Goal: Navigation & Orientation: Locate item on page

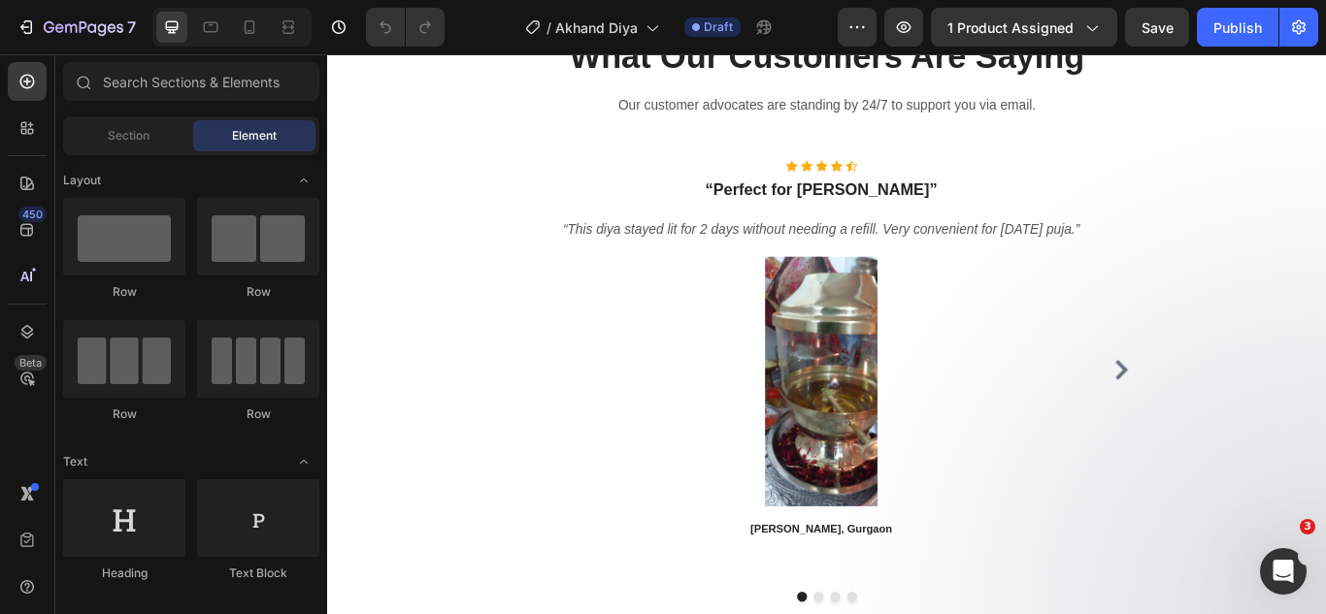
scroll to position [5952, 0]
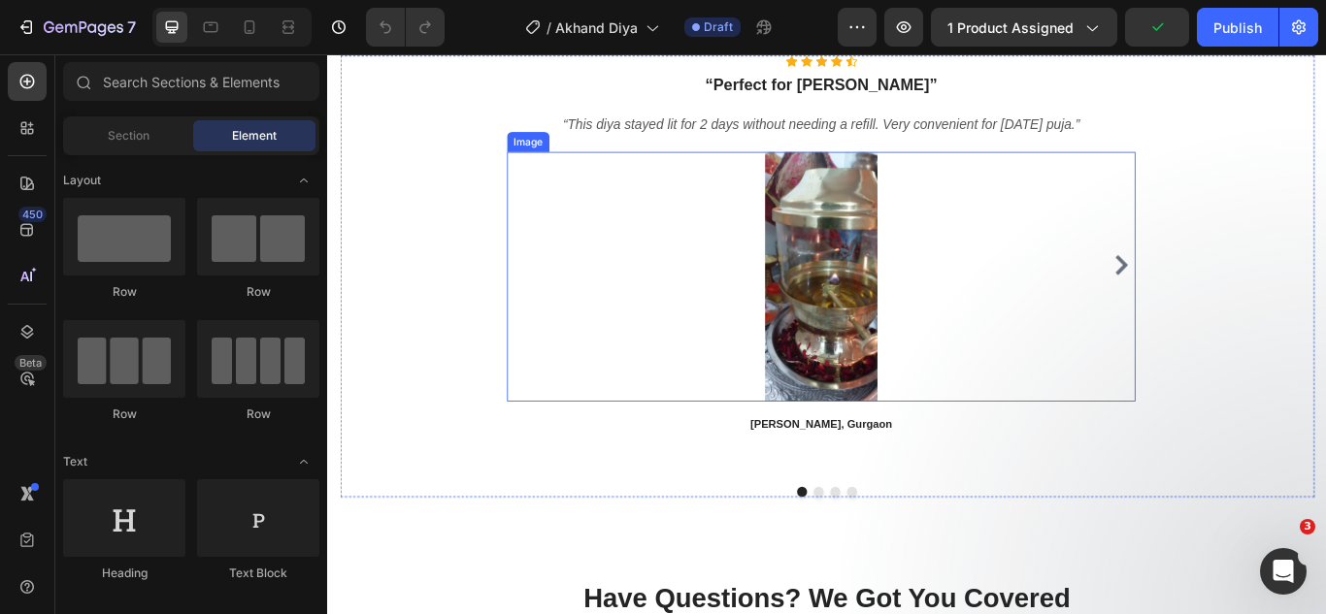
click at [923, 358] on img at bounding box center [902, 313] width 291 height 291
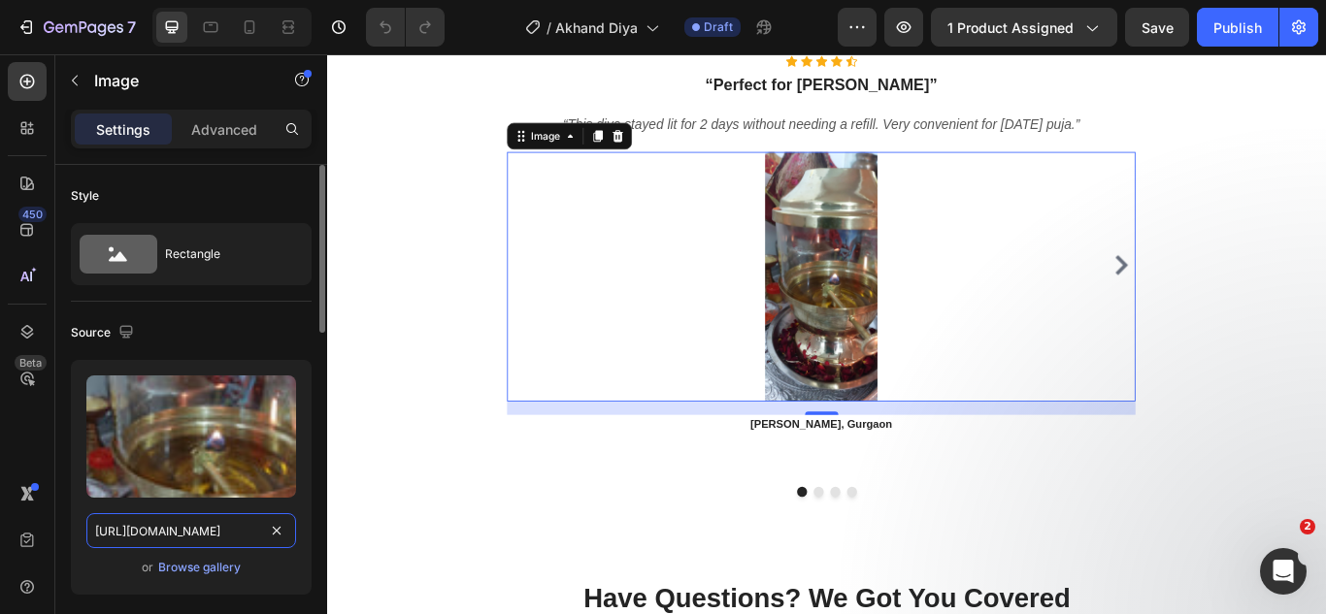
click at [239, 535] on input "[URL][DOMAIN_NAME]" at bounding box center [191, 531] width 210 height 35
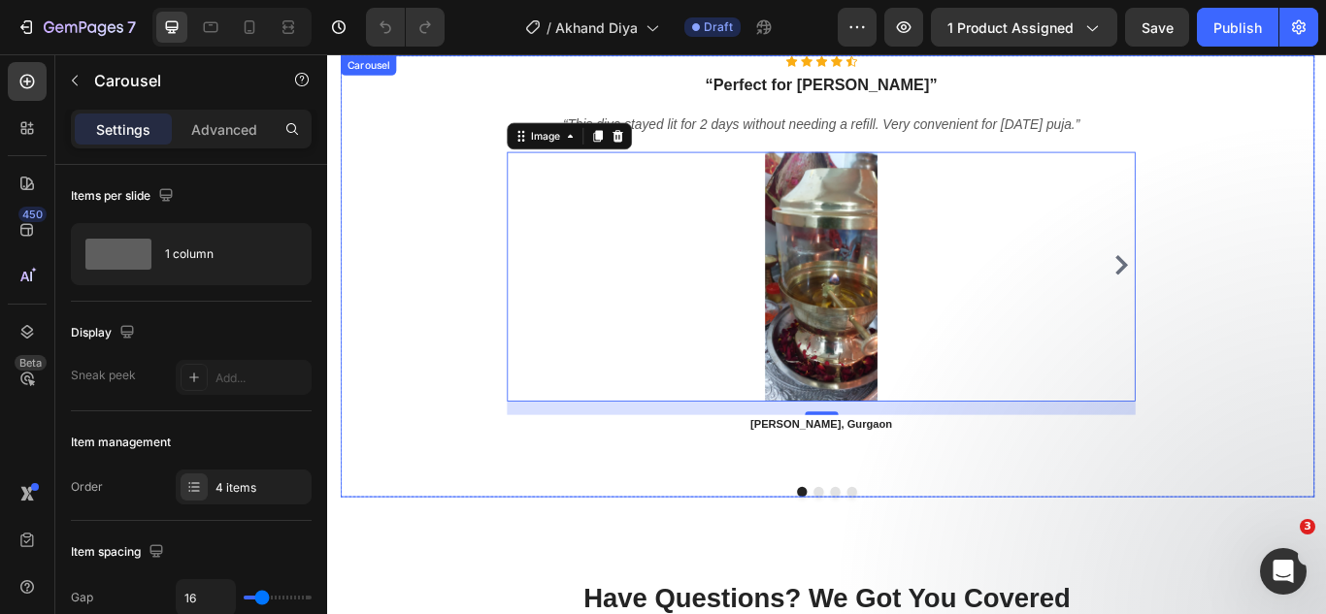
click at [1241, 297] on icon "Carousel Next Arrow" at bounding box center [1252, 299] width 23 height 23
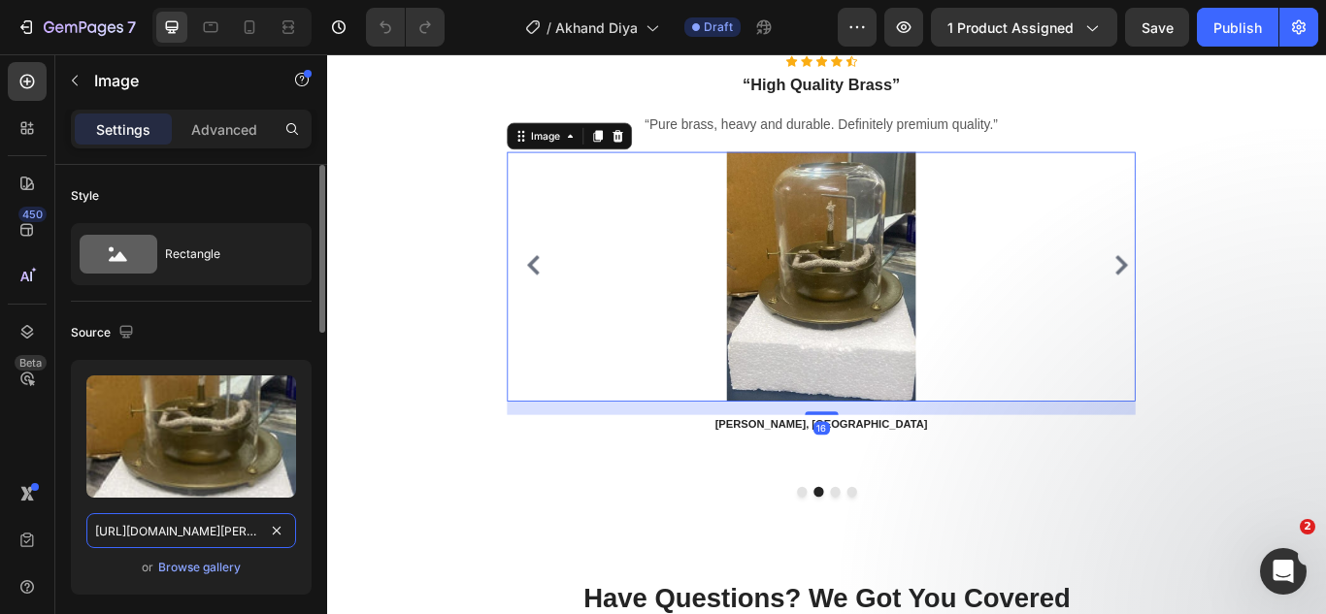
click at [207, 537] on input "[URL][DOMAIN_NAME][PERSON_NAME]" at bounding box center [191, 531] width 210 height 35
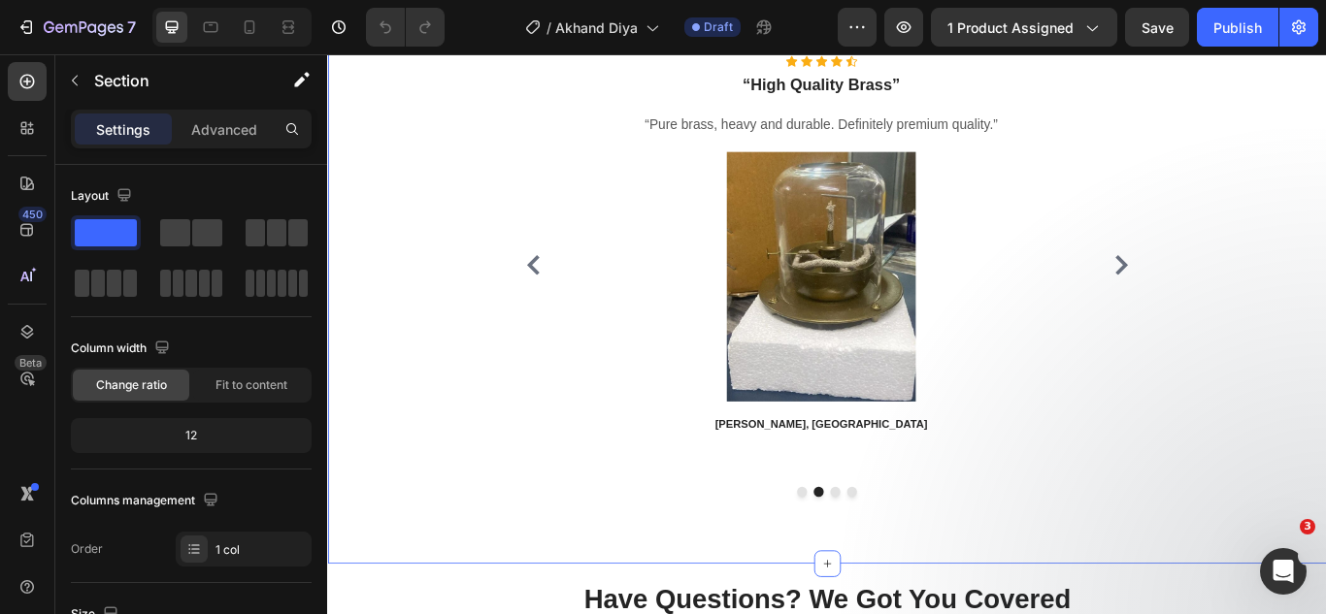
click at [755, 591] on div "What Our Customers Are Saying Heading Our customer advocates are standing by 24…" at bounding box center [909, 238] width 1165 height 819
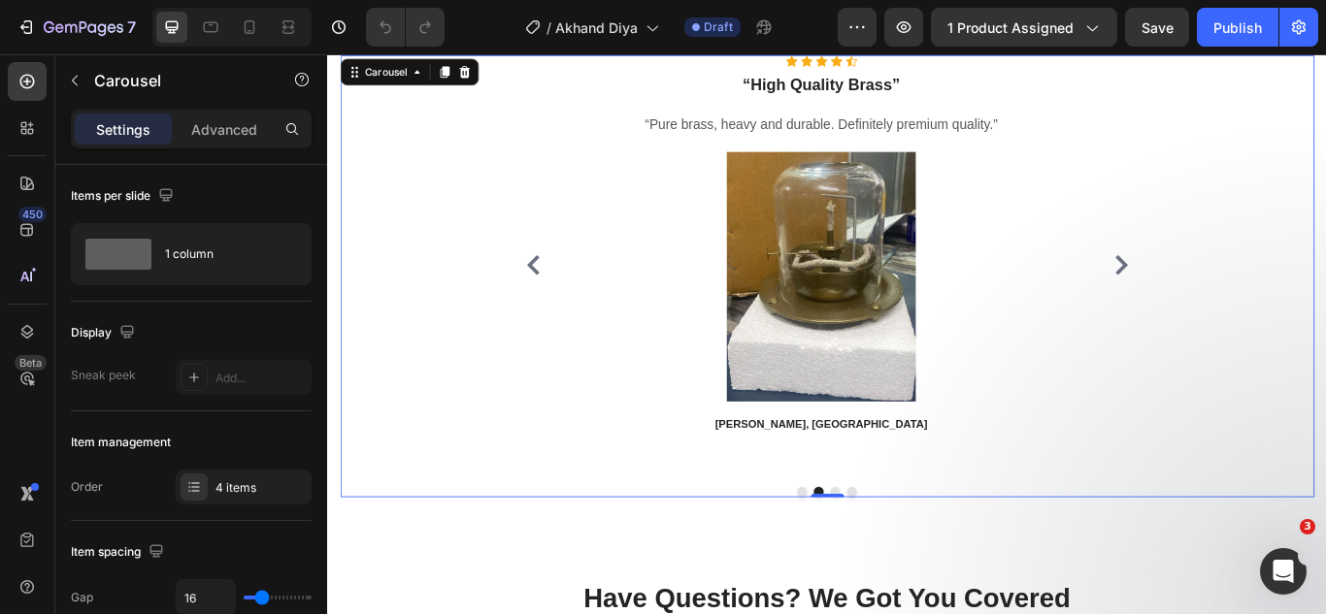
click at [1241, 294] on icon "Carousel Next Arrow" at bounding box center [1252, 299] width 23 height 23
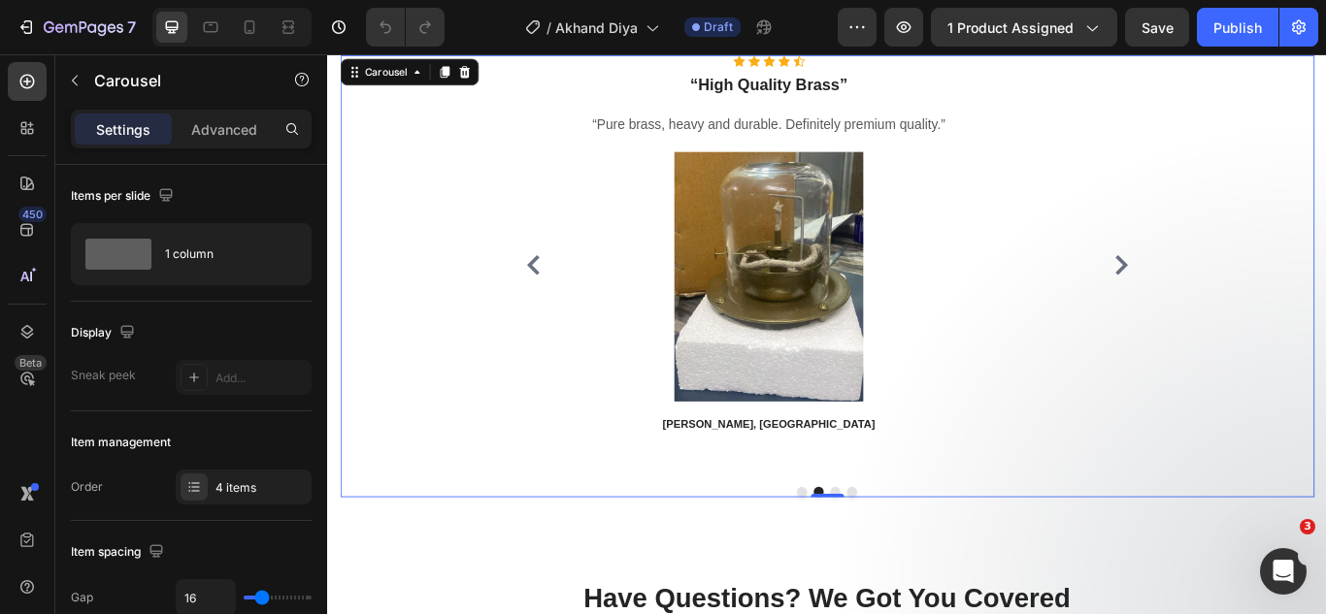
click at [1241, 294] on icon "Carousel Next Arrow" at bounding box center [1252, 299] width 23 height 23
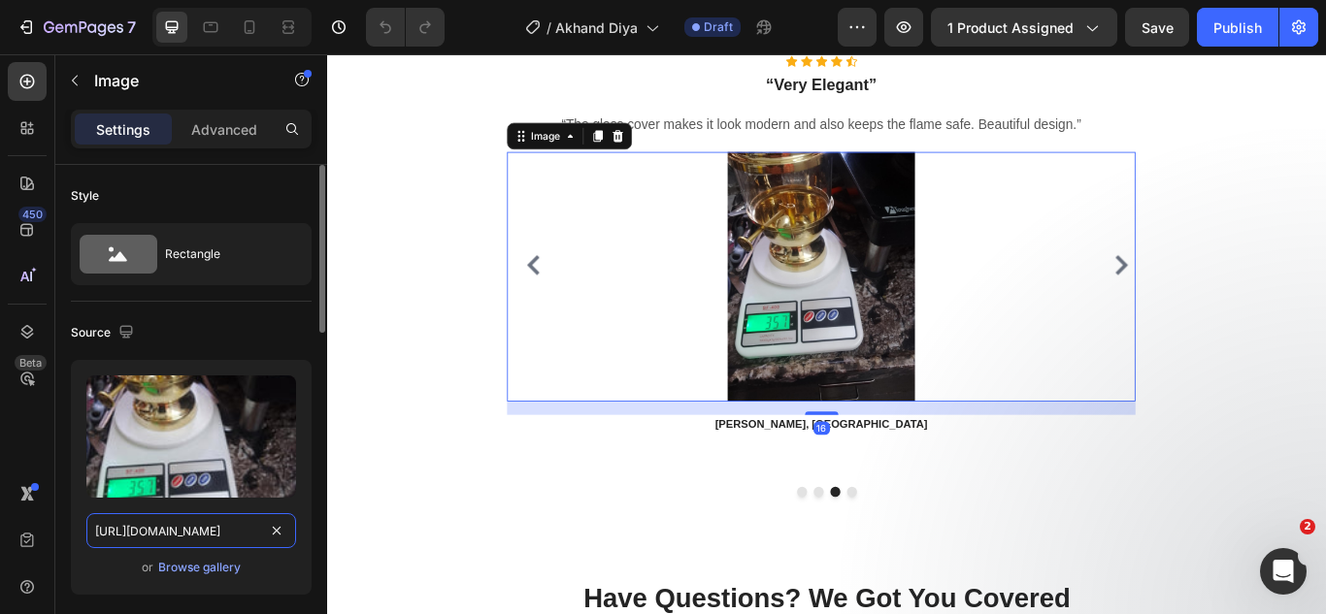
click at [155, 532] on input "[URL][DOMAIN_NAME]" at bounding box center [191, 531] width 210 height 35
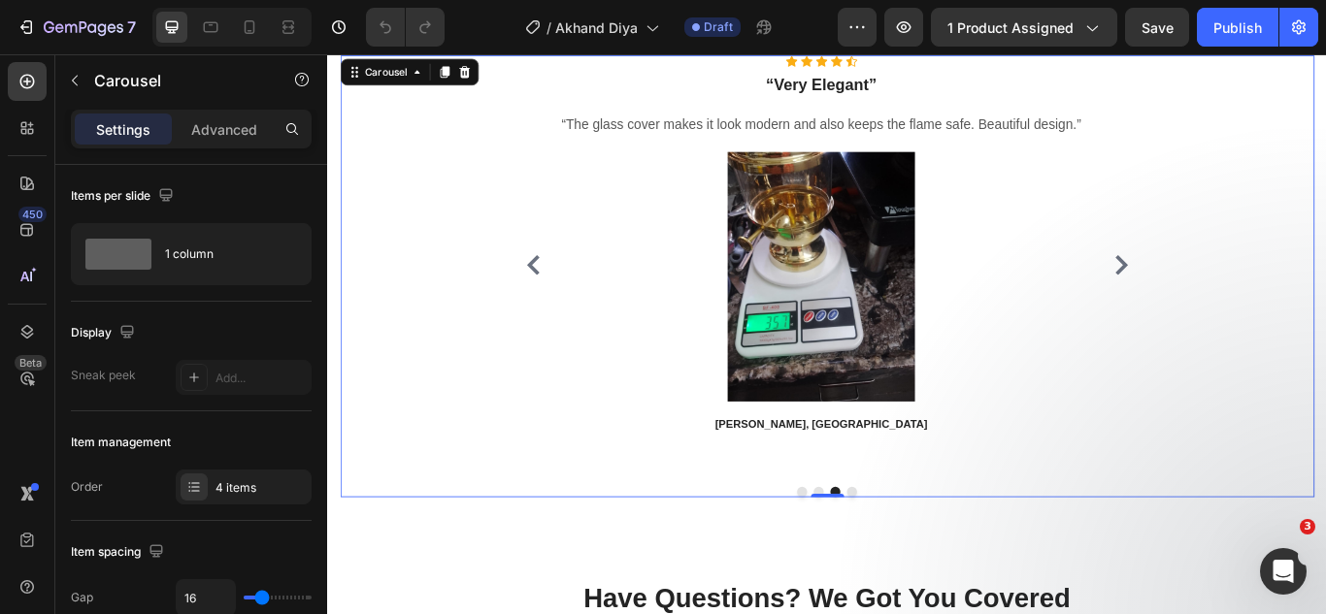
click at [1241, 298] on icon "Carousel Next Arrow" at bounding box center [1252, 299] width 23 height 23
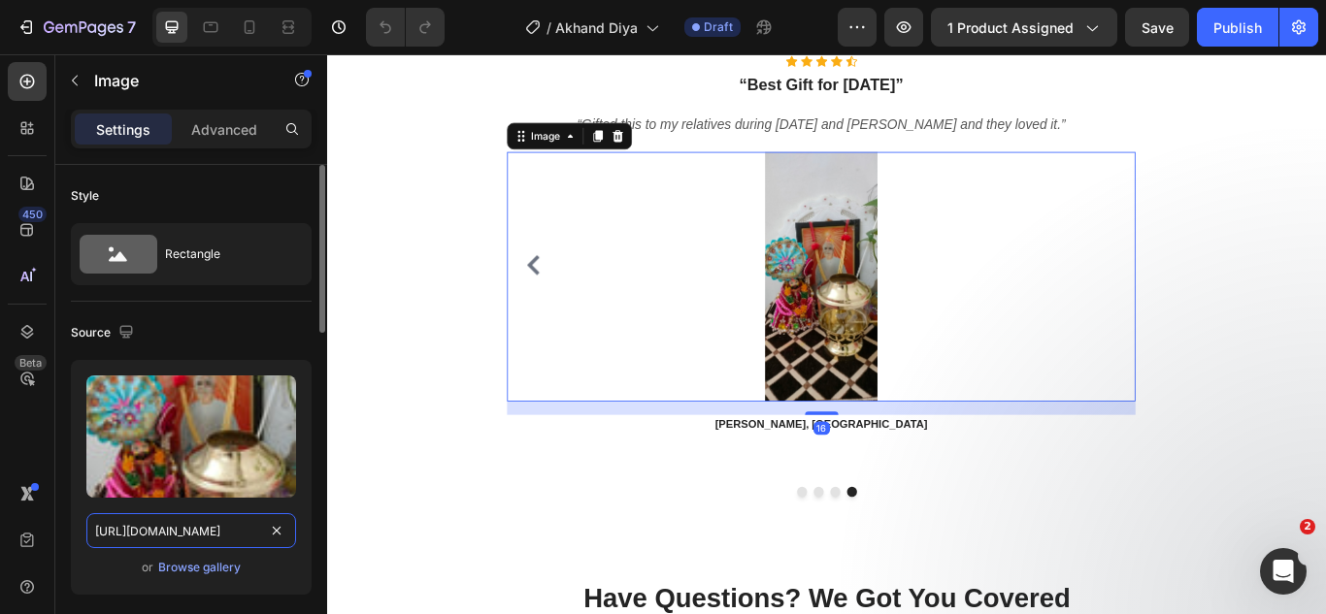
click at [229, 534] on input "[URL][DOMAIN_NAME]" at bounding box center [191, 531] width 210 height 35
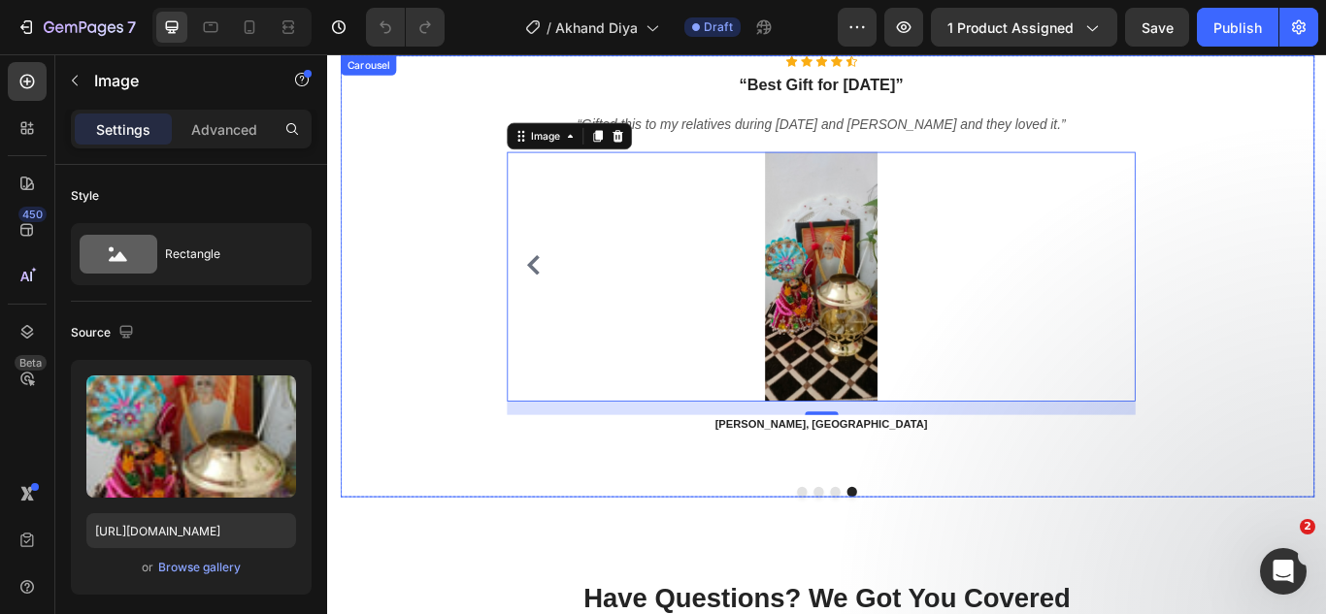
click at [915, 564] on button "Dot" at bounding box center [919, 565] width 12 height 12
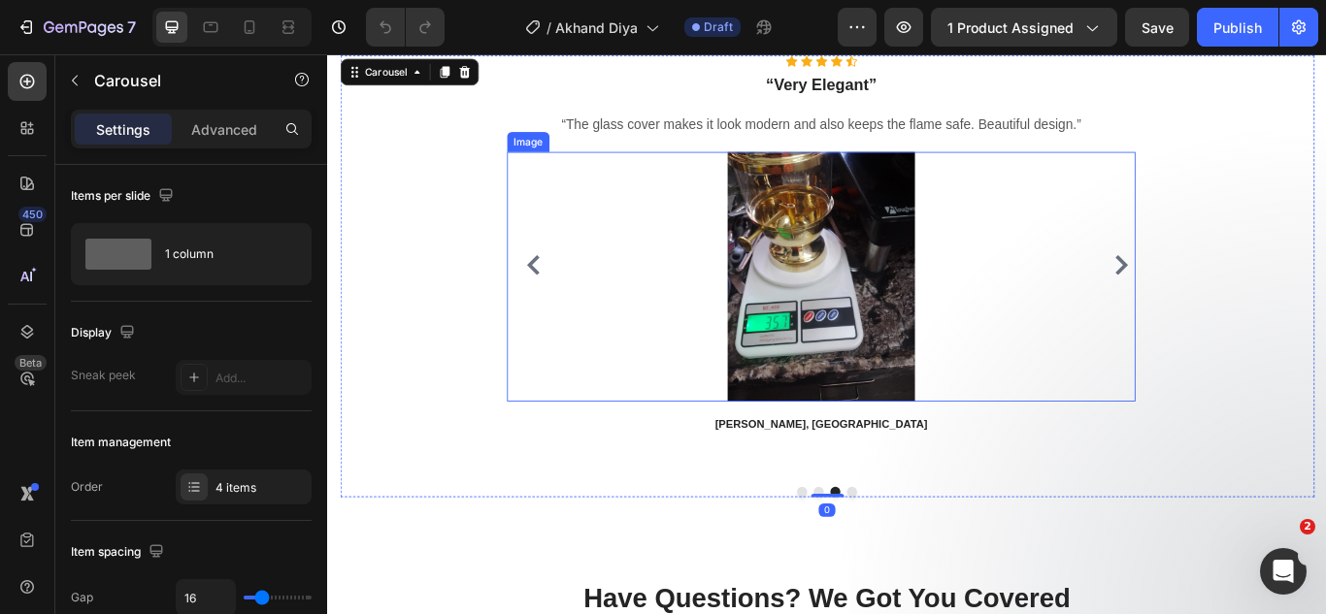
click at [825, 351] on img at bounding box center [902, 313] width 291 height 291
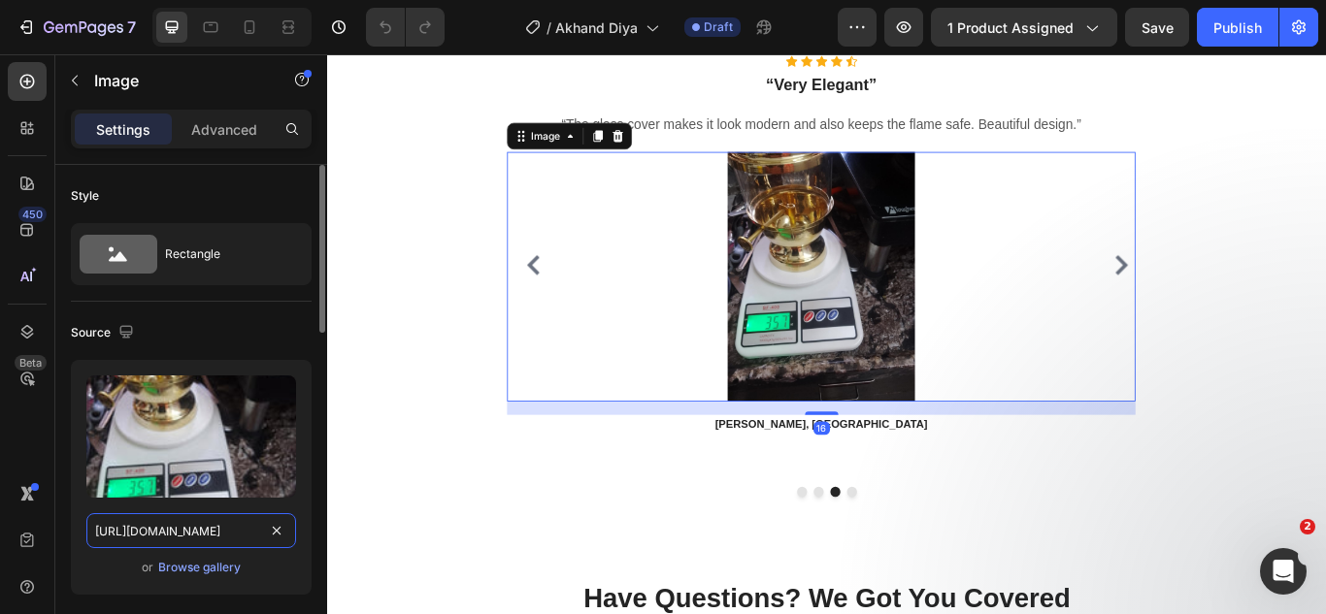
click at [116, 532] on input "[URL][DOMAIN_NAME]" at bounding box center [191, 531] width 210 height 35
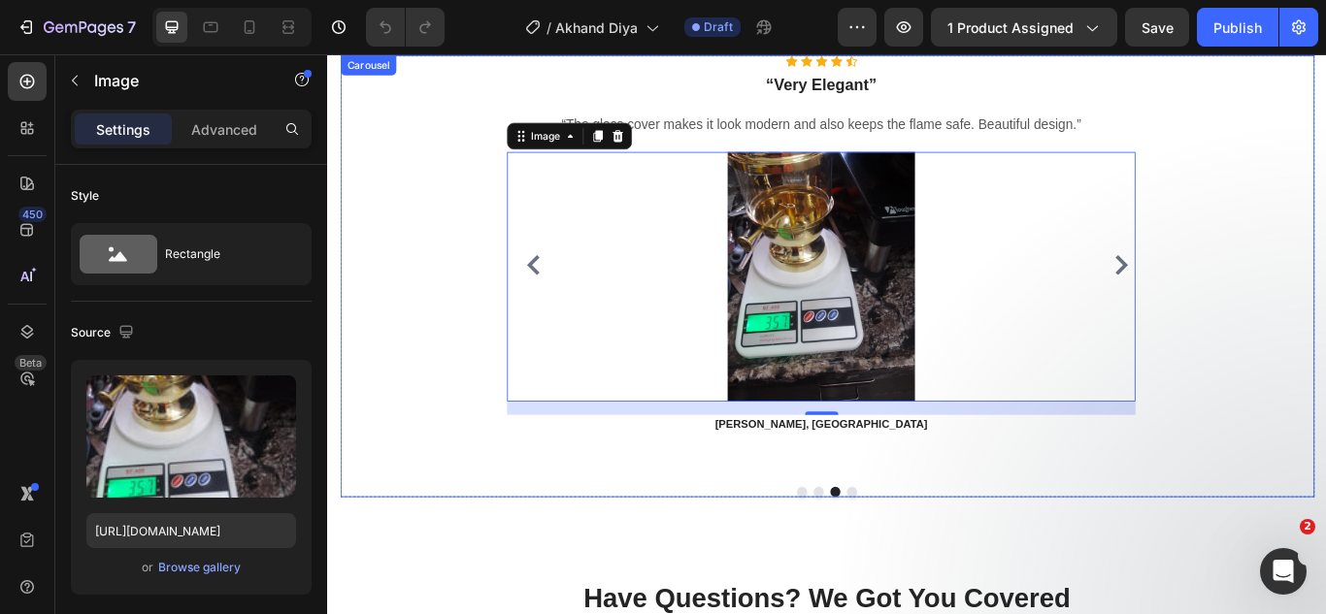
click at [570, 298] on icon "Carousel Back Arrow" at bounding box center [566, 299] width 23 height 23
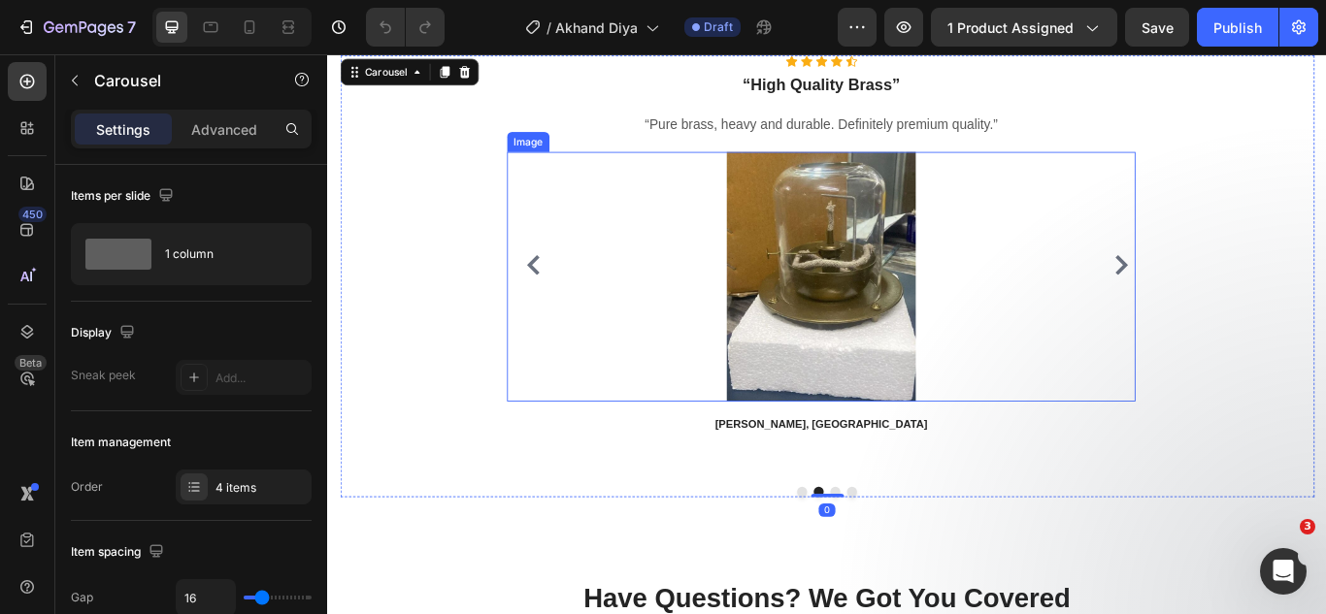
click at [970, 293] on img at bounding box center [902, 313] width 291 height 291
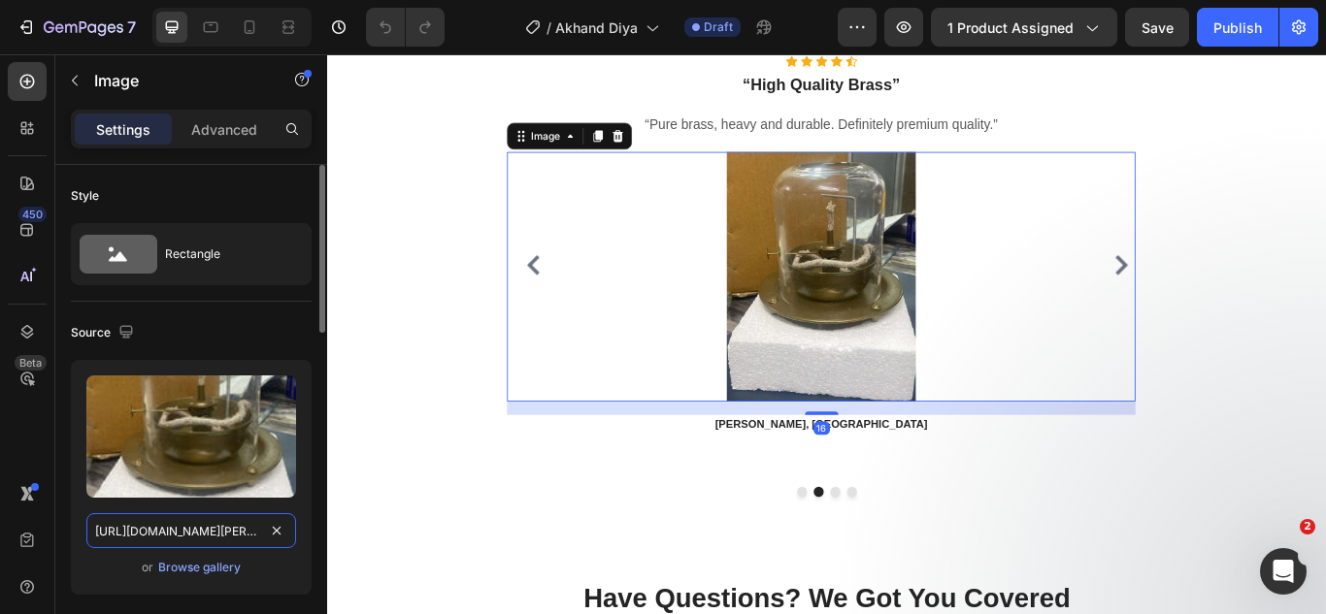
click at [183, 543] on input "[URL][DOMAIN_NAME][PERSON_NAME]" at bounding box center [191, 531] width 210 height 35
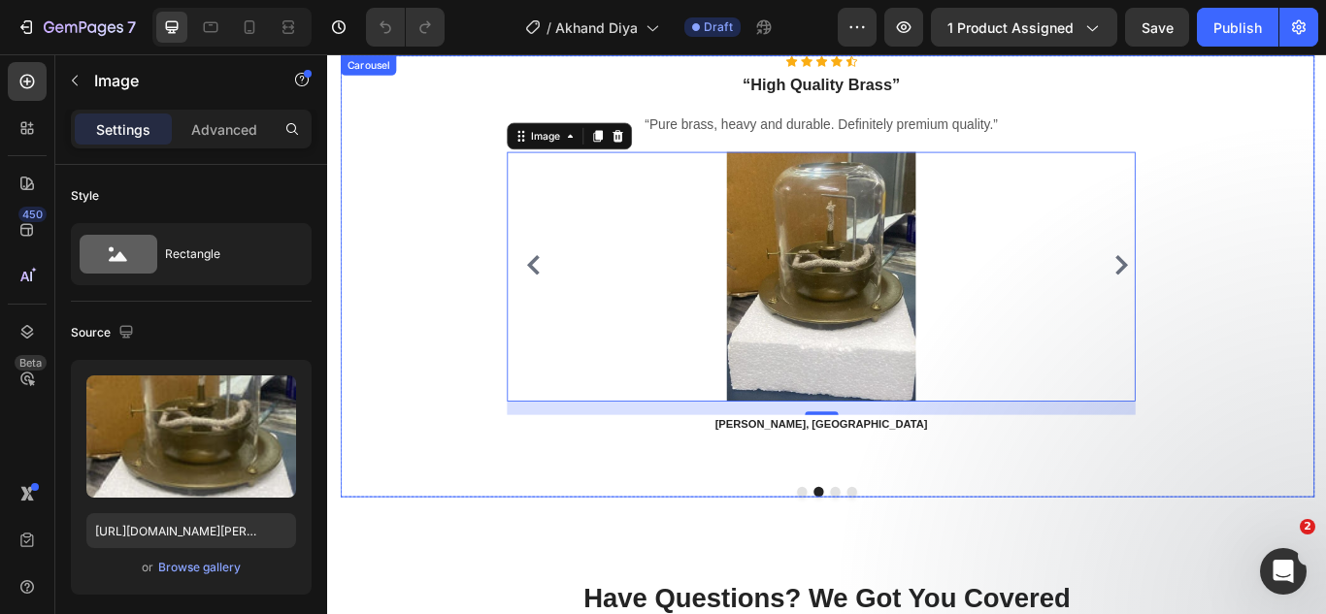
click at [567, 297] on icon "Carousel Back Arrow" at bounding box center [566, 299] width 15 height 23
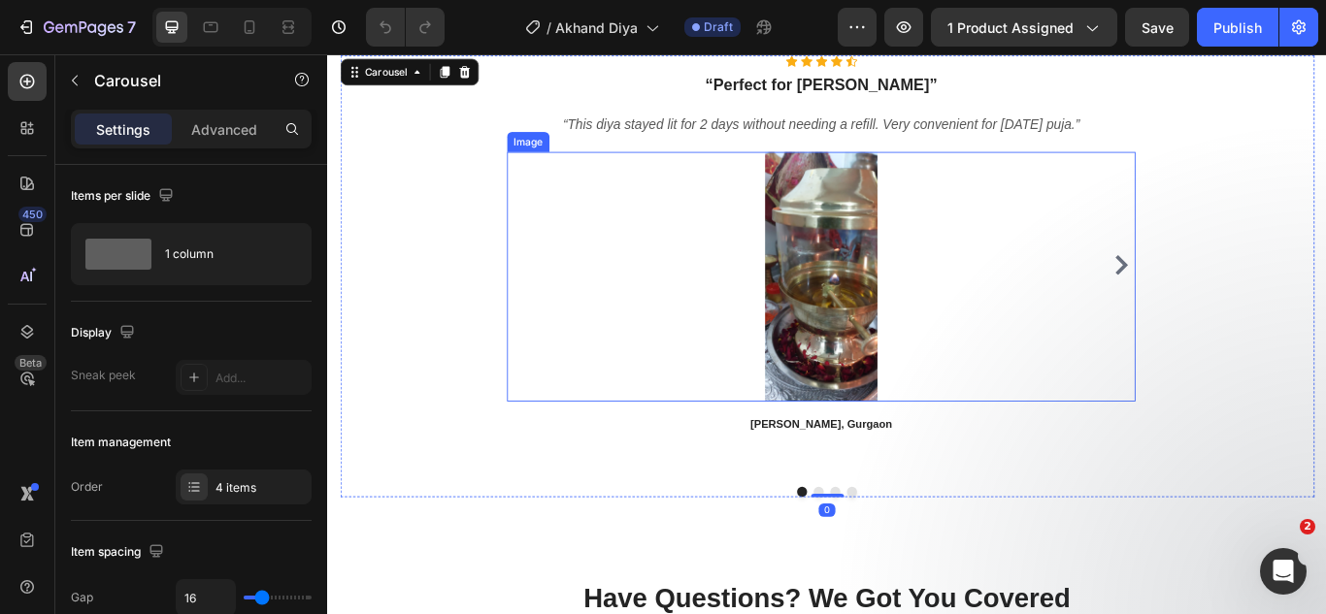
click at [841, 289] on img at bounding box center [902, 313] width 291 height 291
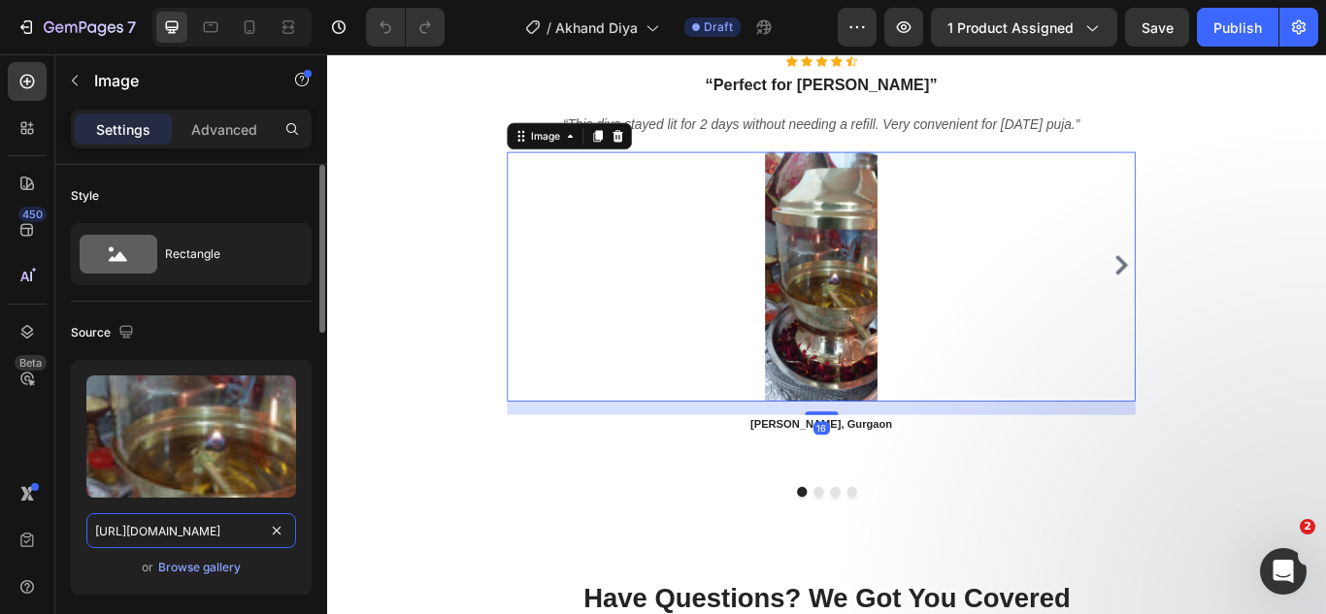
click at [173, 532] on input "[URL][DOMAIN_NAME]" at bounding box center [191, 531] width 210 height 35
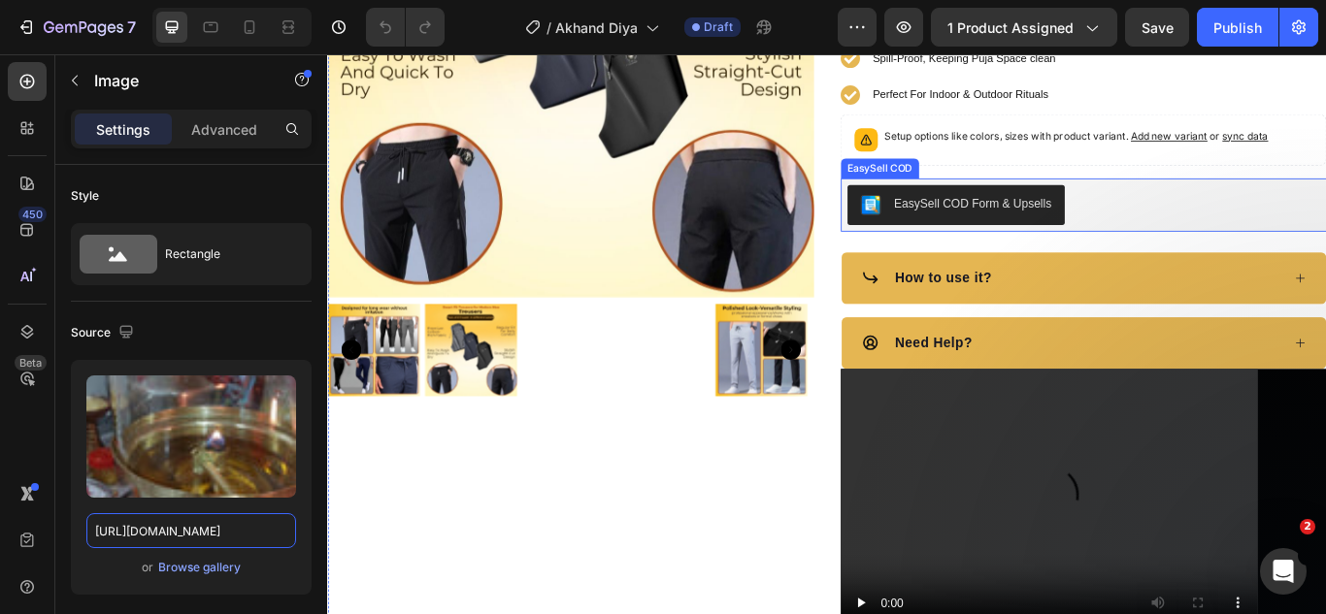
scroll to position [454, 0]
